Goal: Information Seeking & Learning: Learn about a topic

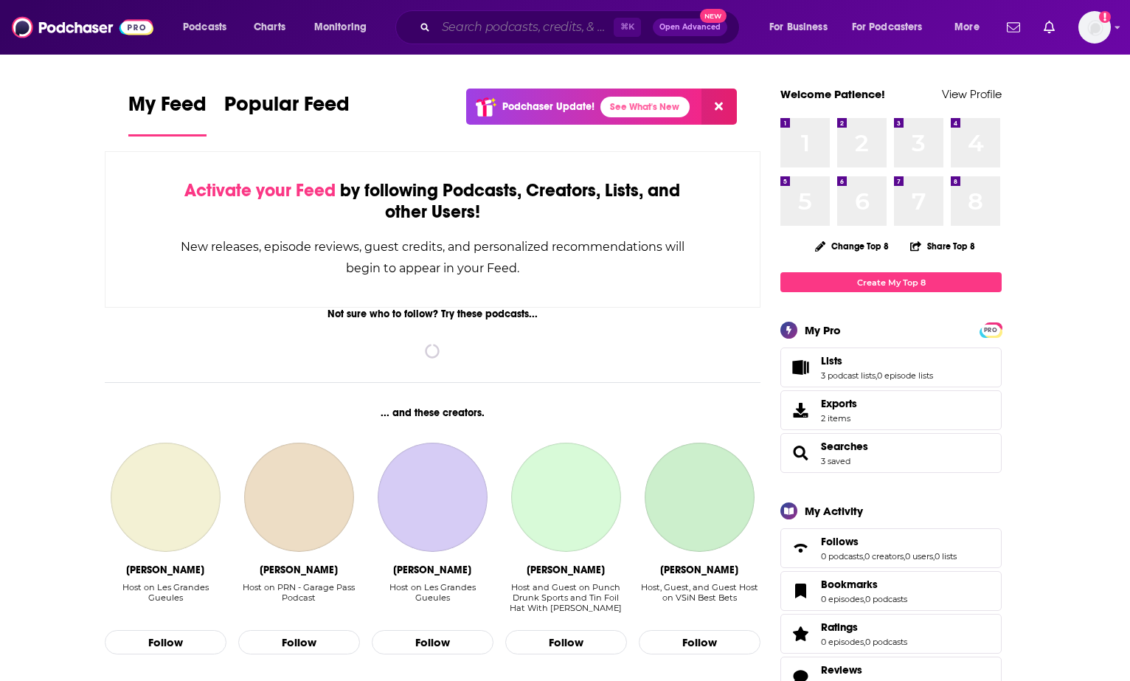
click at [486, 38] on input "Search podcasts, credits, & more..." at bounding box center [525, 27] width 178 height 24
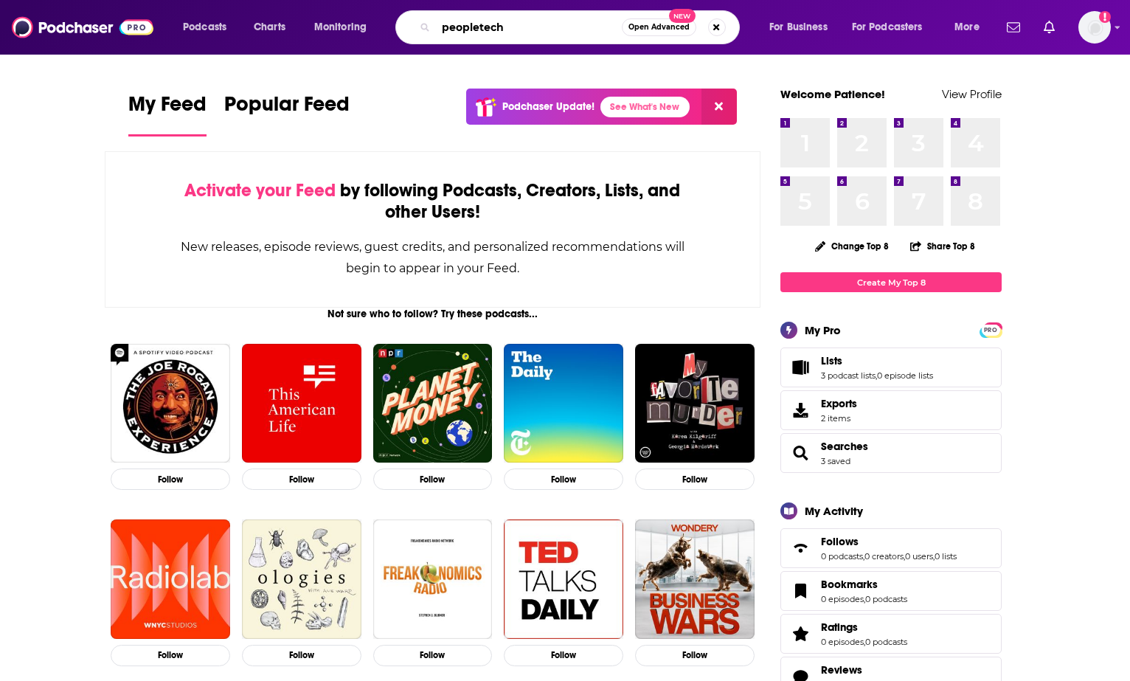
type input "peopletech"
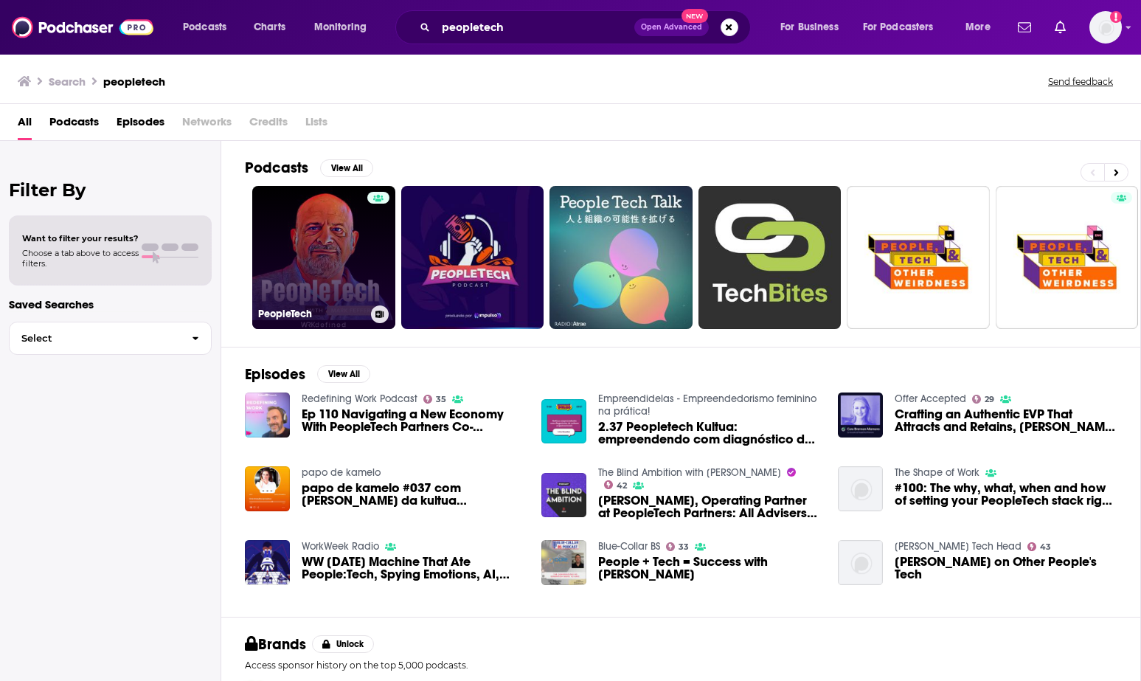
click at [375, 266] on div at bounding box center [378, 249] width 22 height 114
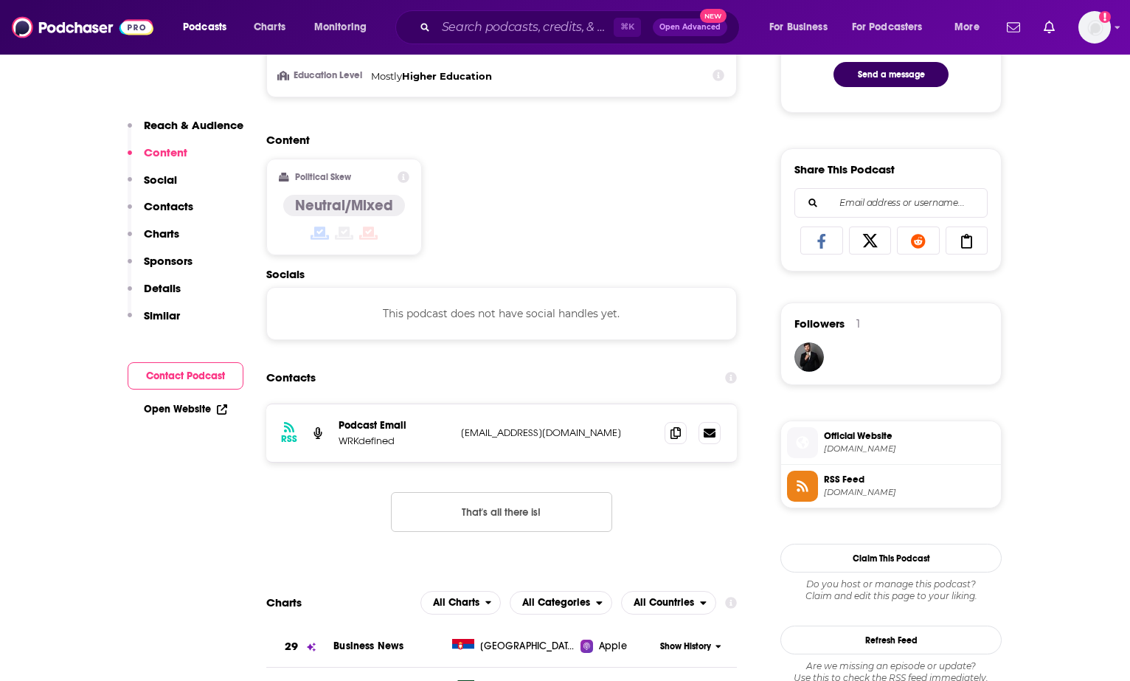
scroll to position [1187, 0]
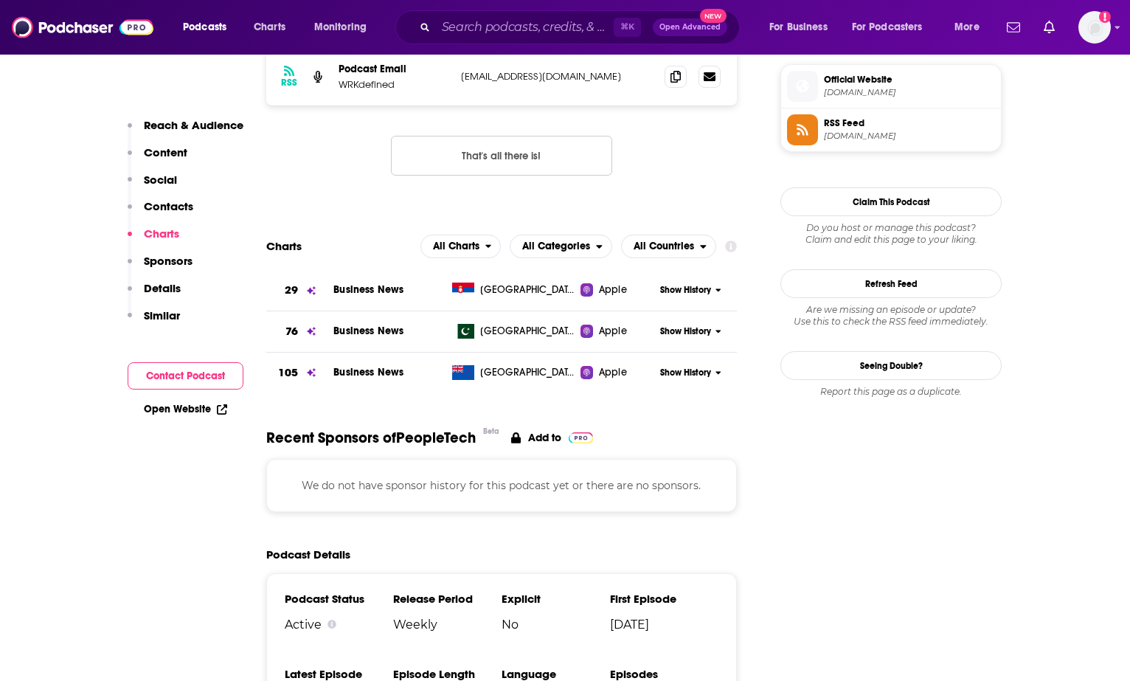
click at [154, 286] on p "Details" at bounding box center [162, 288] width 37 height 14
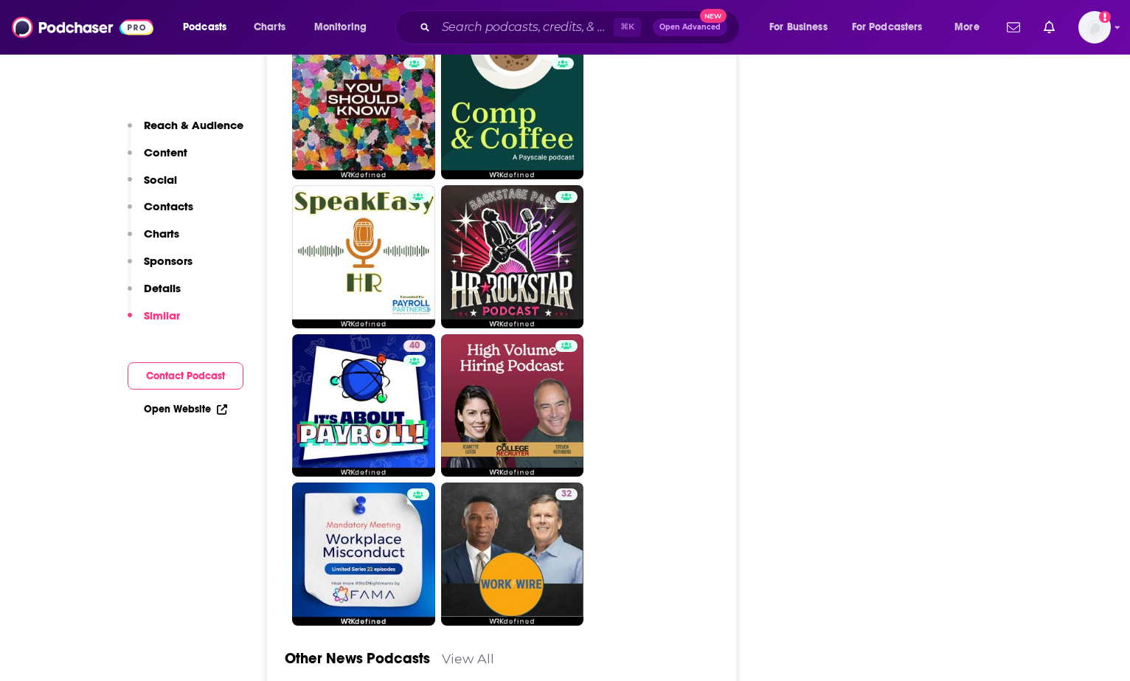
scroll to position [0, 0]
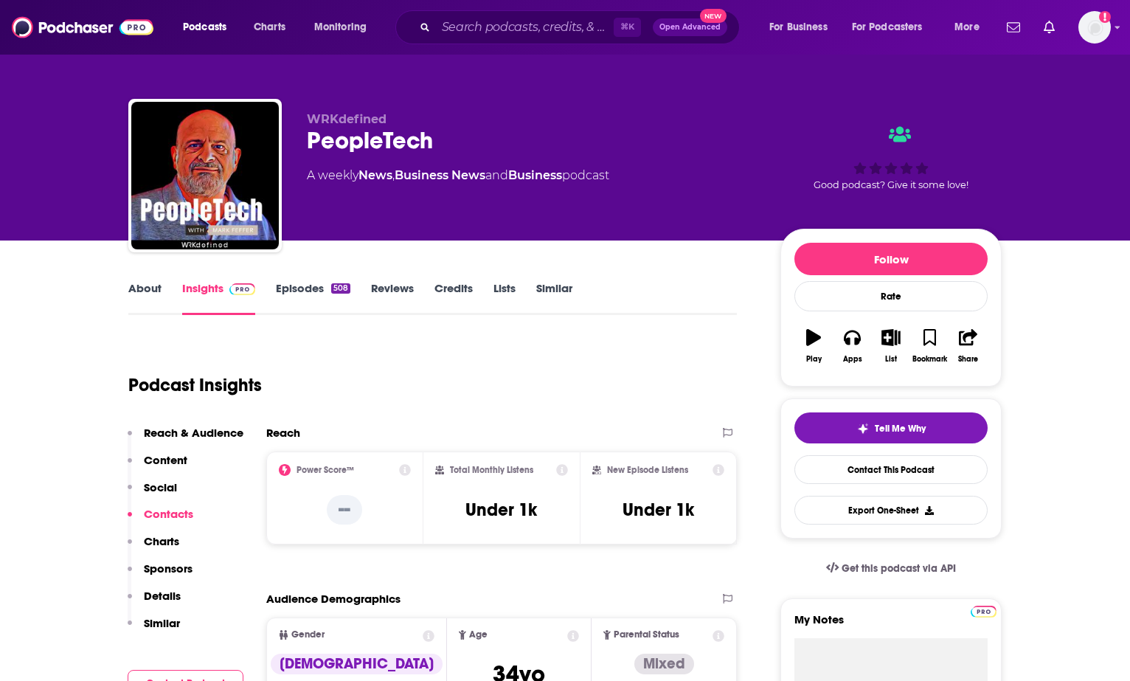
click at [135, 291] on link "About" at bounding box center [144, 298] width 33 height 34
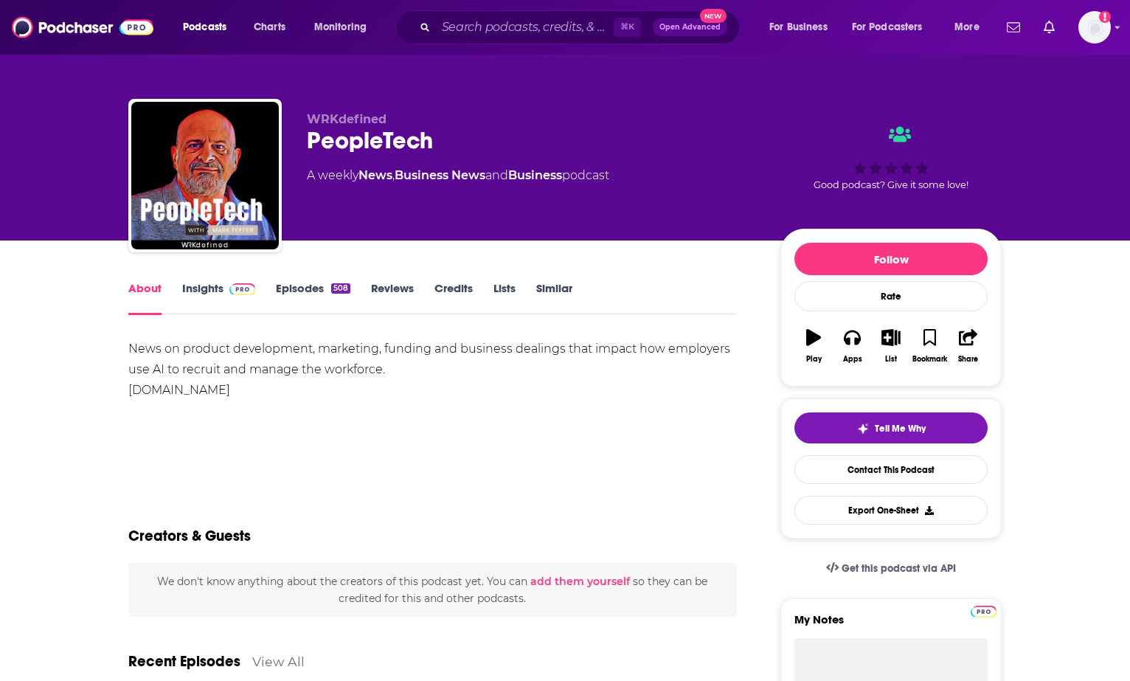
drag, startPoint x: 186, startPoint y: 352, endPoint x: 532, endPoint y: 349, distance: 346.5
click at [459, 355] on div "News on product development, marketing, funding and business dealings that impa…" at bounding box center [432, 369] width 608 height 62
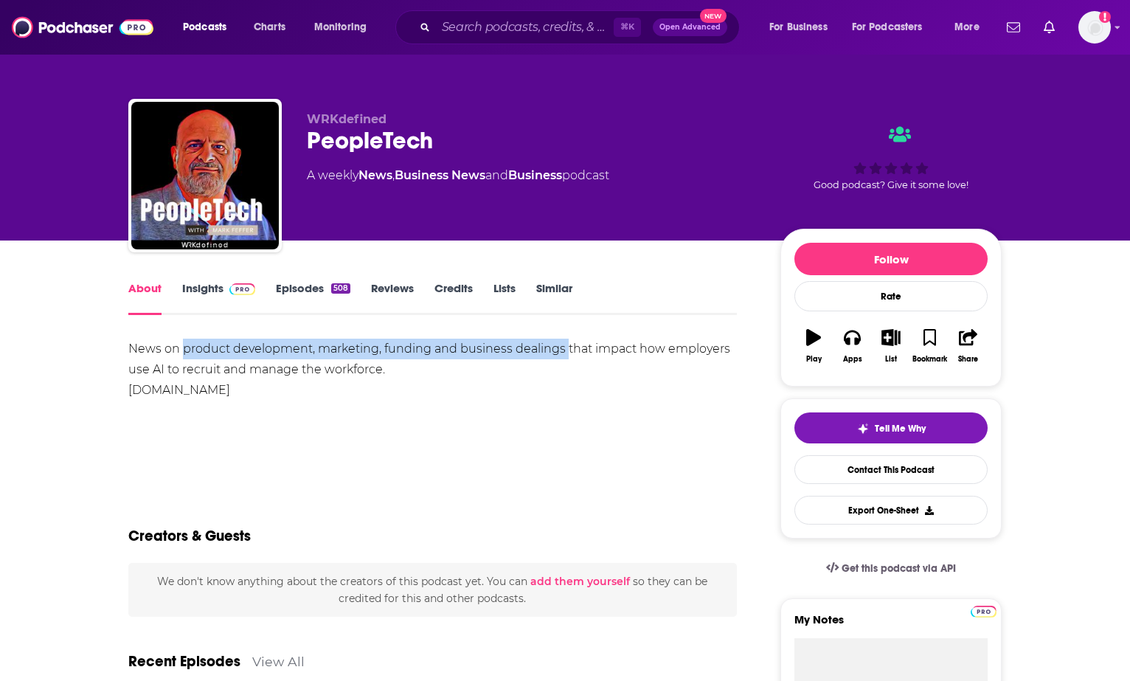
drag, startPoint x: 565, startPoint y: 350, endPoint x: 185, endPoint y: 354, distance: 379.7
click at [185, 354] on div "News on product development, marketing, funding and business dealings that impa…" at bounding box center [432, 369] width 608 height 62
copy div "product development, marketing, funding and business dealings"
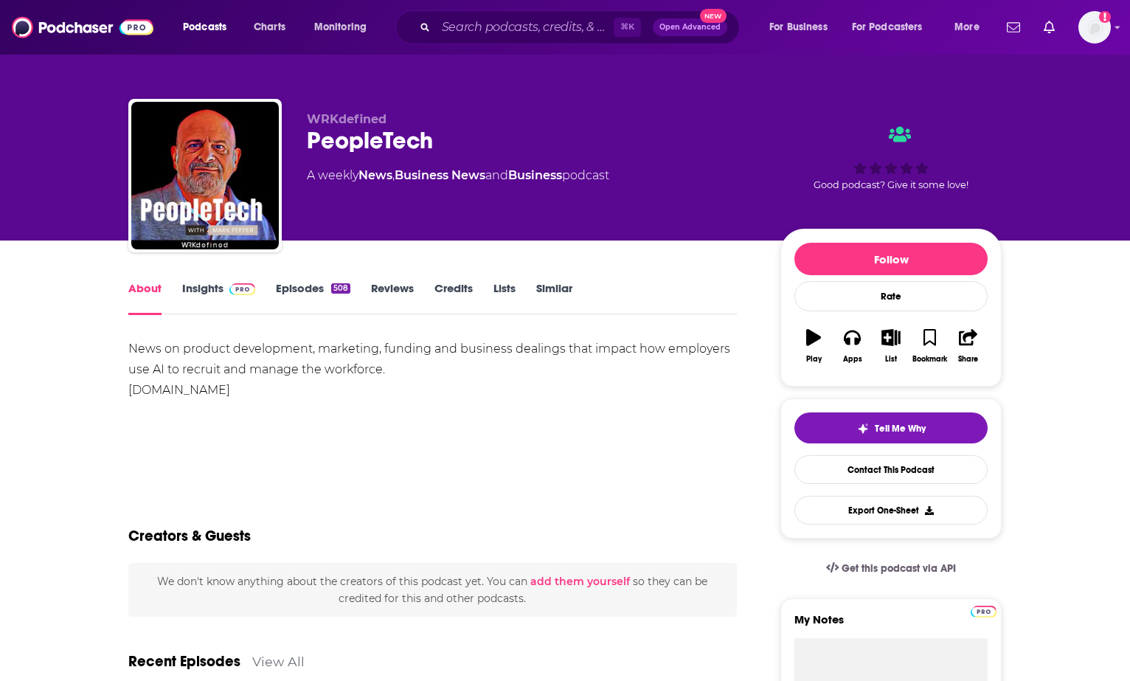
click at [390, 428] on div "News on product development, marketing, funding and business dealings that impa…" at bounding box center [432, 389] width 608 height 103
